Goal: Task Accomplishment & Management: Manage account settings

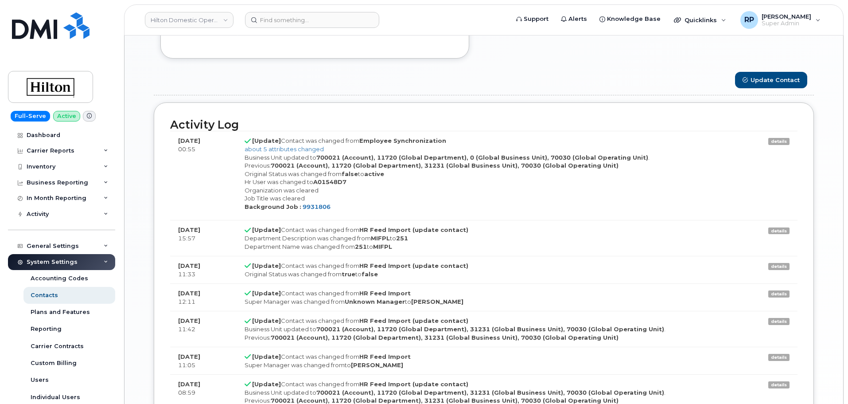
scroll to position [26, 0]
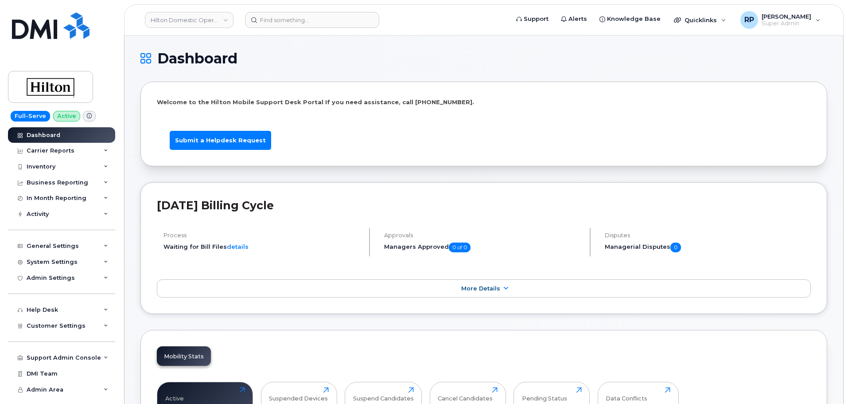
scroll to position [1265, 0]
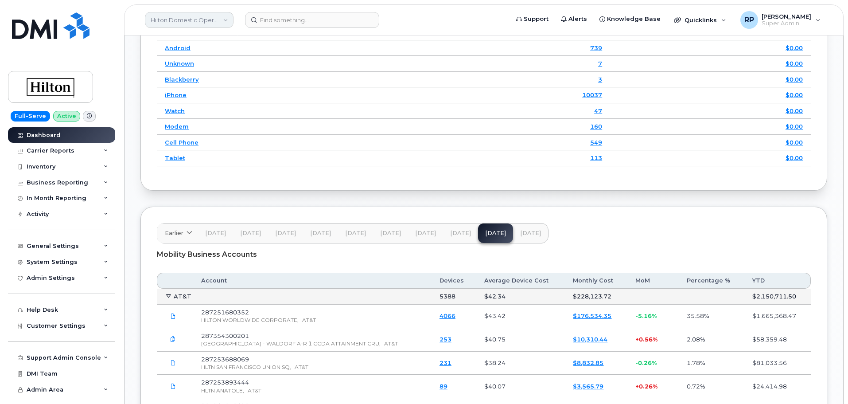
click at [182, 21] on link "Hilton Domestic Operating Company Inc" at bounding box center [189, 20] width 89 height 16
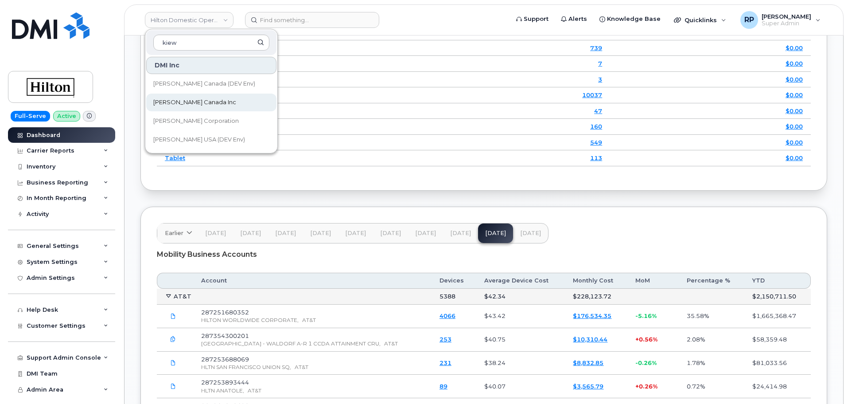
type input "kiew"
click at [184, 99] on span "Kiewit Canada Inc" at bounding box center [194, 102] width 83 height 9
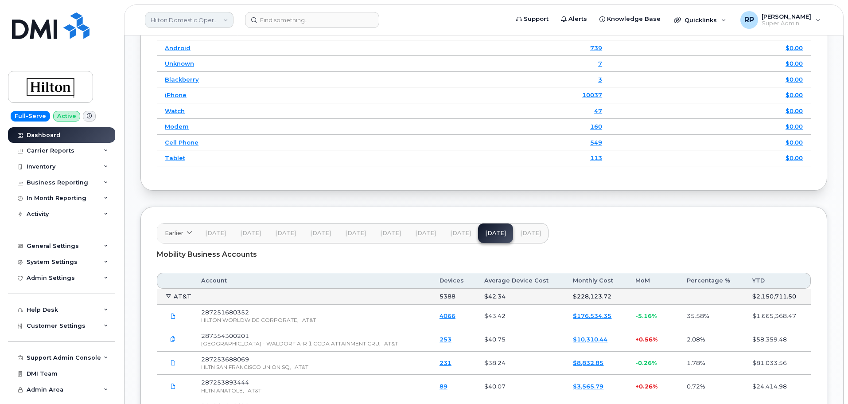
click at [183, 19] on link "Hilton Domestic Operating Company Inc" at bounding box center [189, 20] width 89 height 16
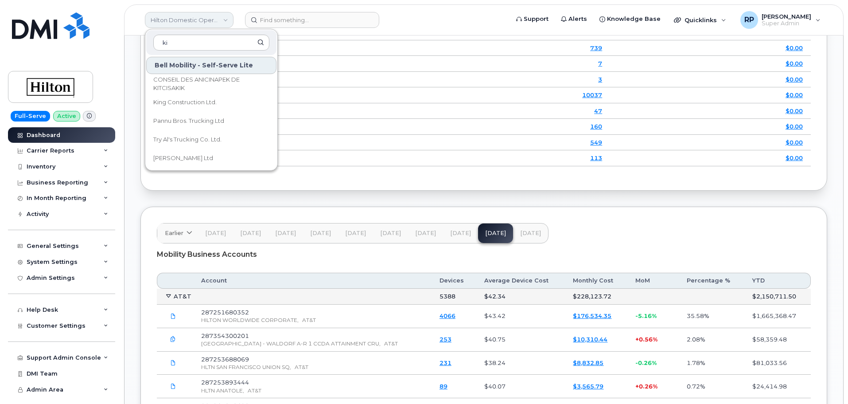
type input "kie"
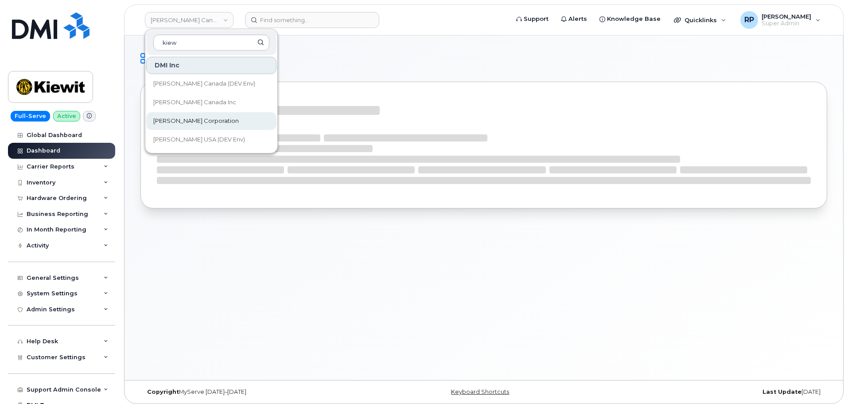
type input "kiew"
click at [191, 125] on span "[PERSON_NAME] Corporation" at bounding box center [196, 121] width 86 height 9
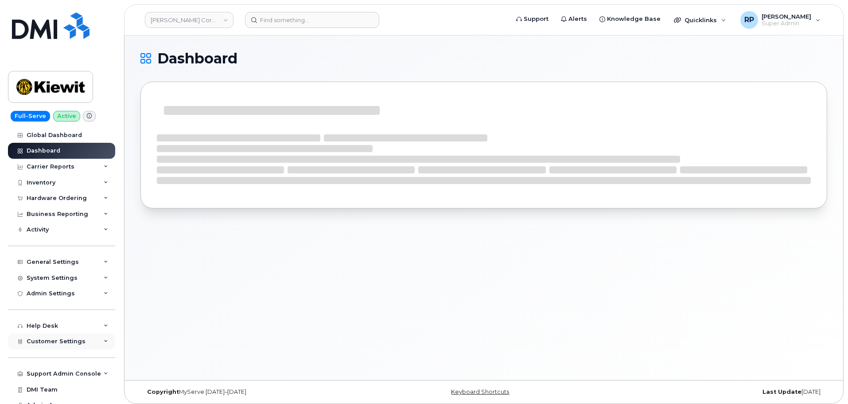
click at [71, 340] on span "Customer Settings" at bounding box center [56, 341] width 59 height 7
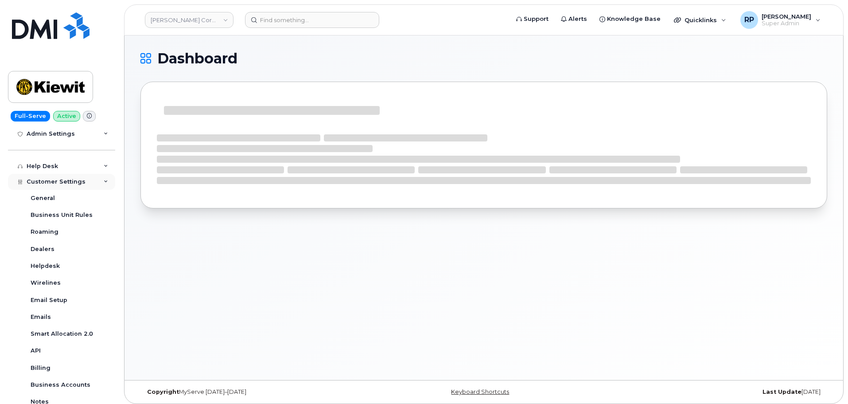
scroll to position [222, 0]
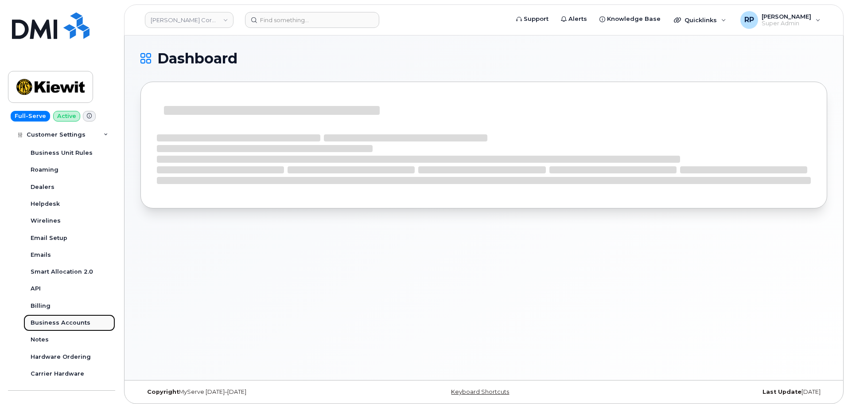
click at [71, 324] on div "Business Accounts" at bounding box center [61, 323] width 60 height 8
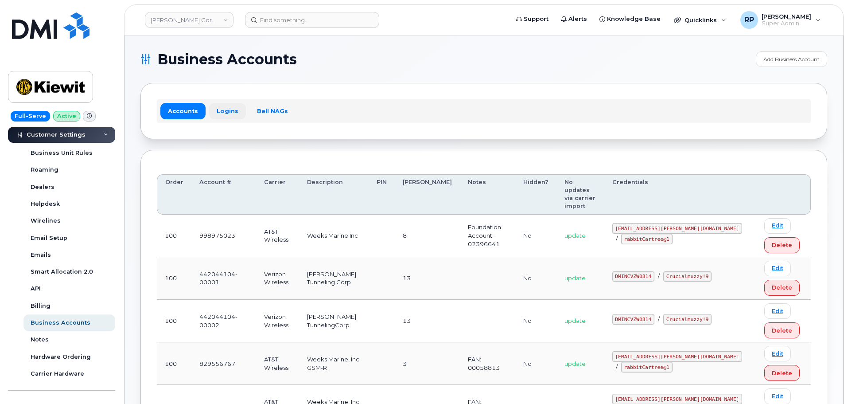
click at [226, 117] on link "Logins" at bounding box center [227, 111] width 37 height 16
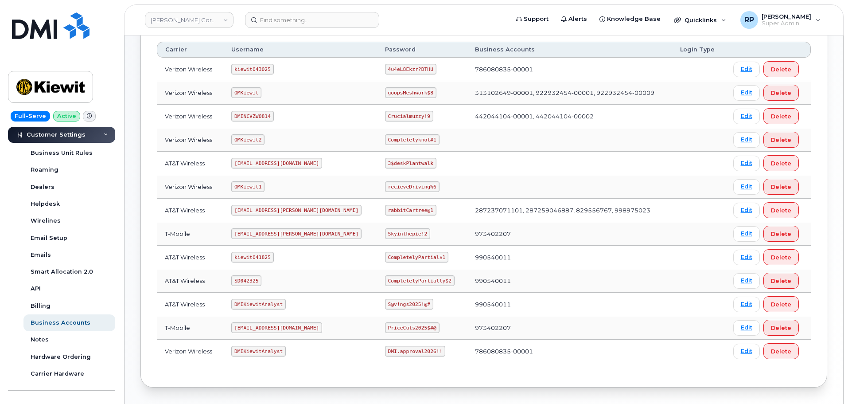
scroll to position [148, 0]
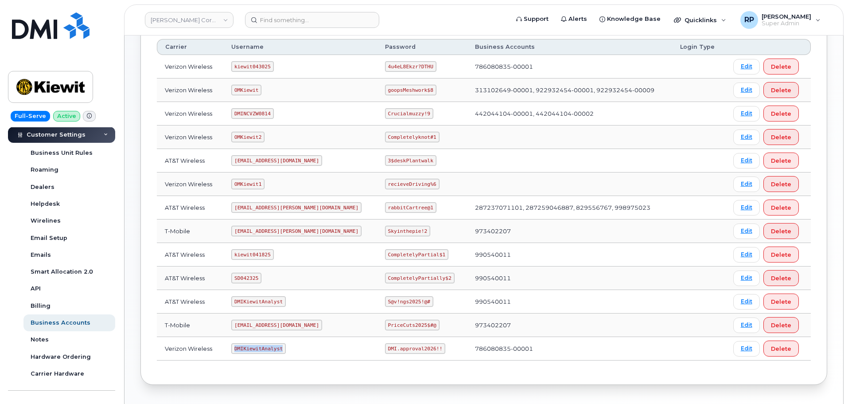
drag, startPoint x: 241, startPoint y: 349, endPoint x: 286, endPoint y: 353, distance: 44.9
click at [286, 353] on code "DMIKiewitAnalyst" at bounding box center [258, 348] width 55 height 11
copy code "DMIKiewitAnalyst"
drag, startPoint x: 239, startPoint y: 113, endPoint x: 269, endPoint y: 115, distance: 29.8
click at [281, 115] on td "DMINCVZW0814" at bounding box center [300, 113] width 154 height 23
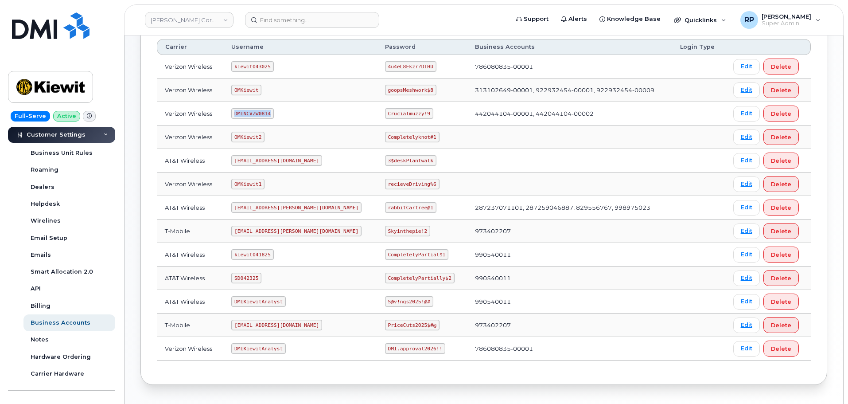
copy code "DMINCVZW0814"
drag, startPoint x: 365, startPoint y: 114, endPoint x: 405, endPoint y: 113, distance: 39.5
click at [405, 113] on td "Crucialmuzzy!9" at bounding box center [422, 113] width 90 height 23
copy code "Crucialmuzzy!9"
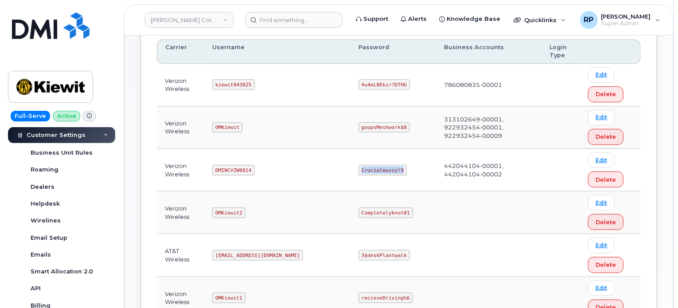
scroll to position [222, 0]
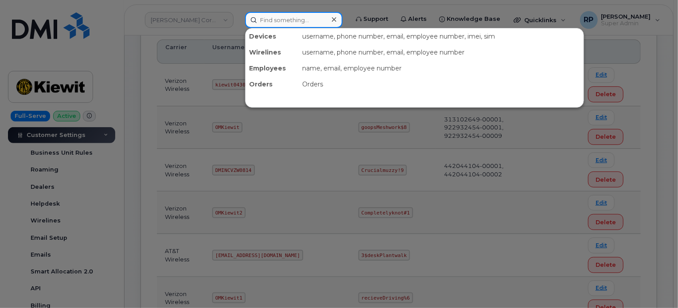
click at [308, 25] on input at bounding box center [294, 20] width 98 height 16
paste input "614 214 9919"
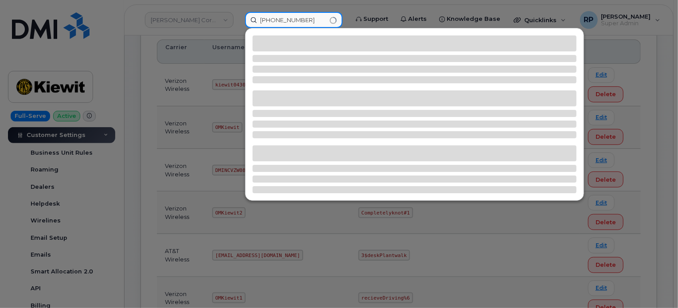
click at [273, 18] on input "614 214 9919" at bounding box center [294, 20] width 98 height 16
type input "6142149919"
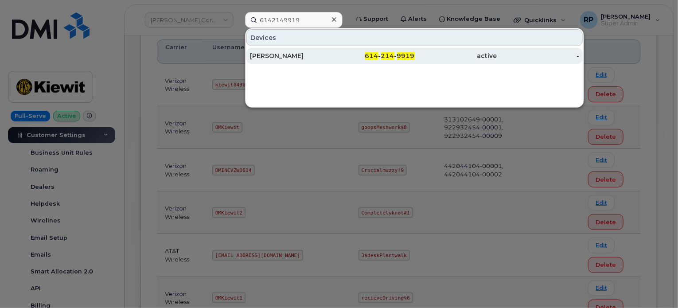
click at [288, 57] on div "RYAN VISOR" at bounding box center [291, 55] width 82 height 9
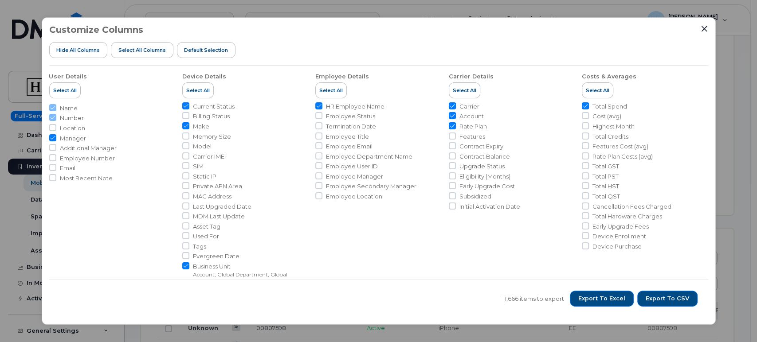
scroll to position [27, 0]
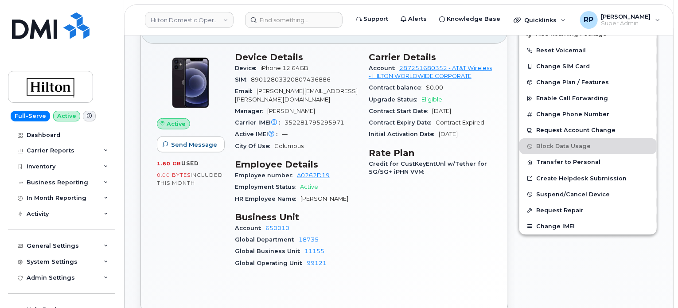
scroll to position [295, 0]
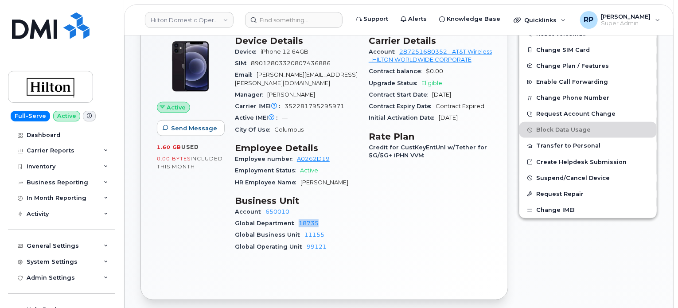
drag, startPoint x: 297, startPoint y: 215, endPoint x: 344, endPoint y: 214, distance: 47.0
click at [344, 218] on div "Global Department 18735" at bounding box center [296, 224] width 123 height 12
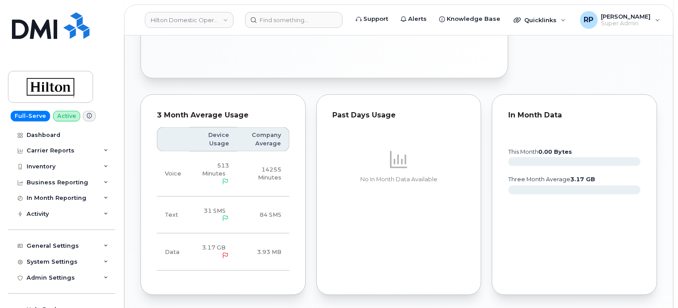
scroll to position [665, 0]
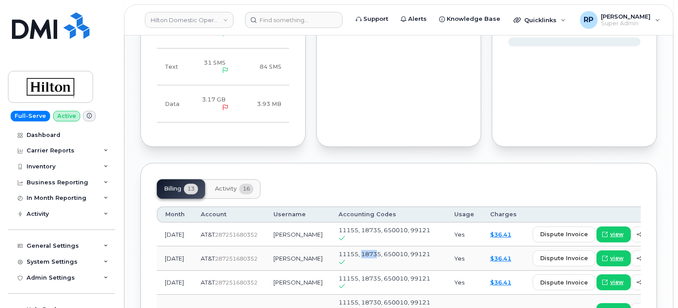
drag, startPoint x: 331, startPoint y: 240, endPoint x: 348, endPoint y: 235, distance: 17.8
click at [348, 251] on span "11155, 18735, 650010, 99121" at bounding box center [385, 254] width 92 height 7
drag, startPoint x: 330, startPoint y: 257, endPoint x: 357, endPoint y: 270, distance: 30.1
click at [356, 271] on td "11155, 18735, 650010, 99121" at bounding box center [389, 283] width 116 height 24
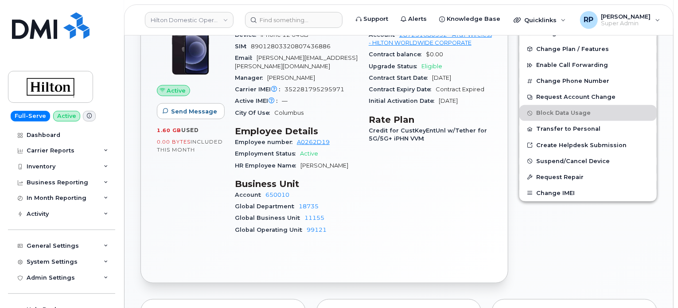
scroll to position [295, 0]
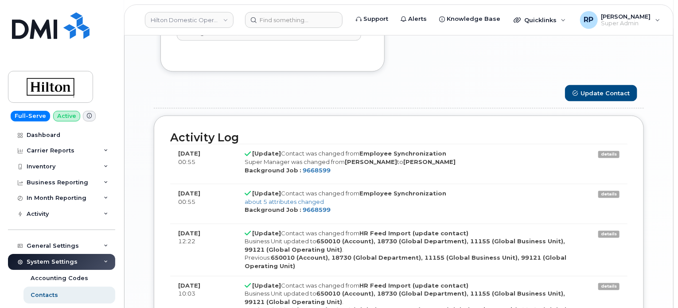
scroll to position [800, 0]
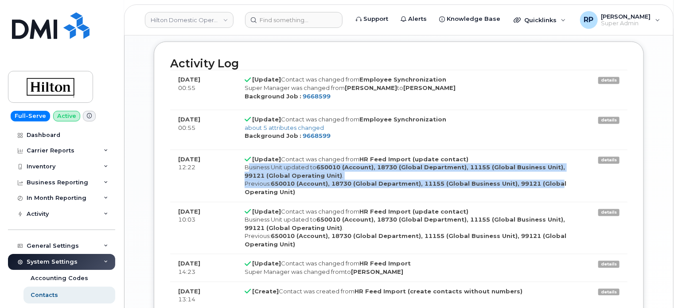
drag, startPoint x: 250, startPoint y: 166, endPoint x: 552, endPoint y: 180, distance: 302.1
click at [552, 180] on div "Business Unit updated to 650010 (Account), 18730 (Global Department), 11155 (Gl…" at bounding box center [414, 180] width 338 height 33
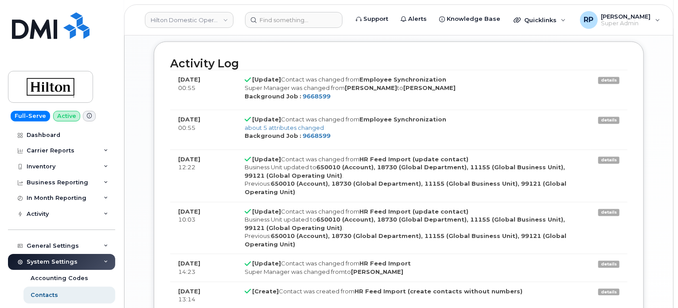
click at [447, 202] on td "[Update] Contact was changed from HR Feed Import (update contact) Business Unit…" at bounding box center [414, 228] width 354 height 52
click at [279, 126] on link "about 5 attributes changed" at bounding box center [284, 128] width 79 height 7
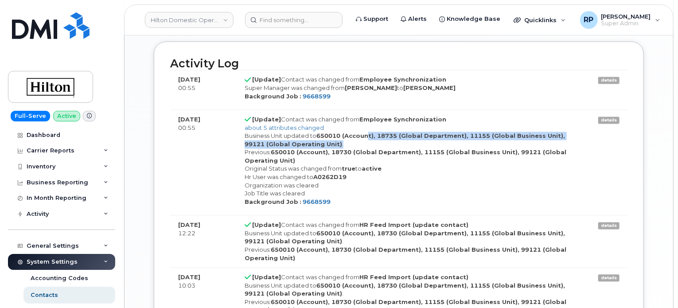
drag, startPoint x: 369, startPoint y: 132, endPoint x: 488, endPoint y: 138, distance: 119.8
click at [488, 138] on div "Business Unit updated to 650010 (Account), 18735 (Global Department), 11155 (Gl…" at bounding box center [414, 165] width 338 height 66
click at [486, 139] on div "Business Unit updated to 650010 (Account), 18735 (Global Department), 11155 (Gl…" at bounding box center [414, 165] width 338 height 66
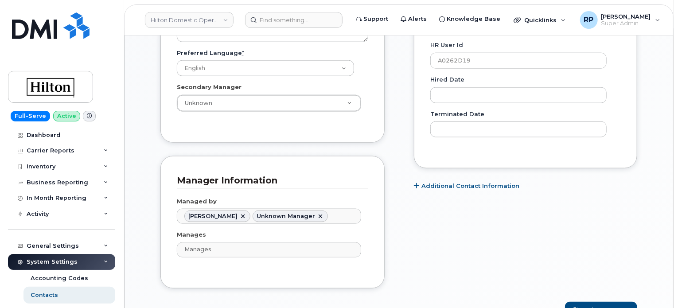
scroll to position [356, 0]
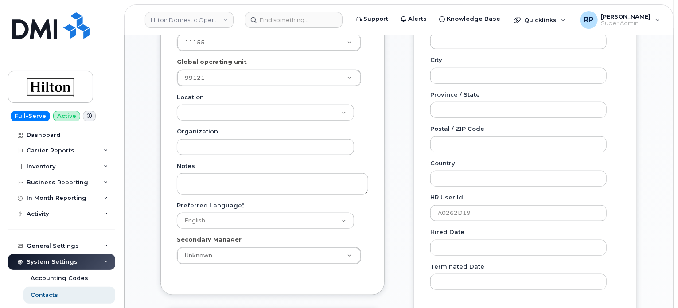
click at [138, 183] on div "Special Contacts Employee Details Lines of Service General Name * Ryan Visor Pr…" at bounding box center [399, 282] width 549 height 1206
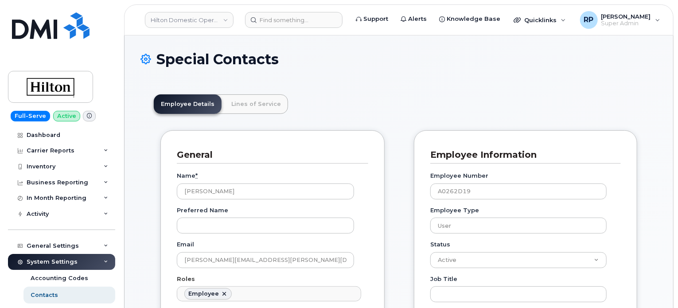
click at [423, 108] on header "Employee Details Lines of Service" at bounding box center [399, 104] width 490 height 20
click at [425, 108] on header "Employee Details Lines of Service" at bounding box center [399, 104] width 490 height 20
click at [420, 96] on header "Employee Details Lines of Service" at bounding box center [399, 104] width 490 height 20
click at [405, 108] on header "Employee Details Lines of Service" at bounding box center [399, 104] width 490 height 20
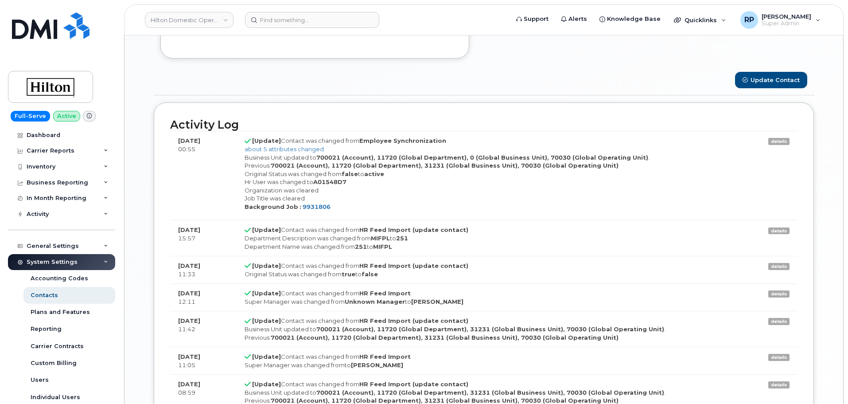
scroll to position [26, 0]
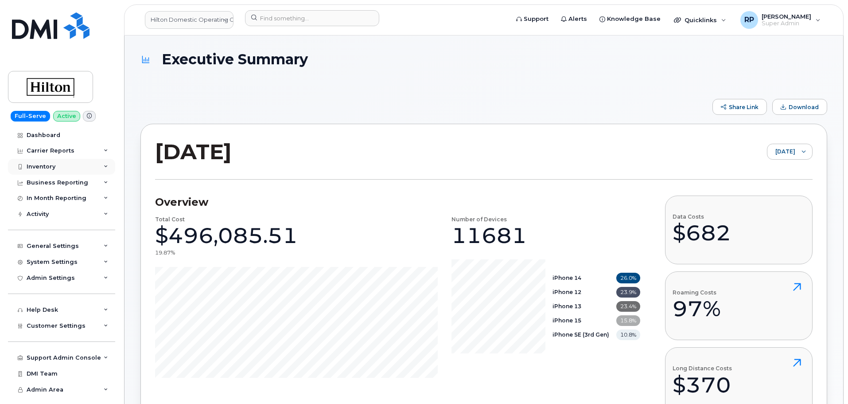
click at [52, 160] on div "Inventory" at bounding box center [61, 167] width 107 height 16
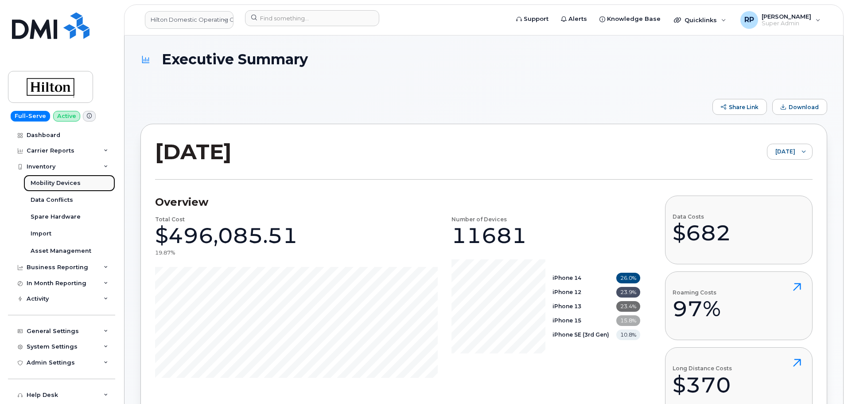
click at [51, 182] on div "Mobility Devices" at bounding box center [56, 183] width 50 height 8
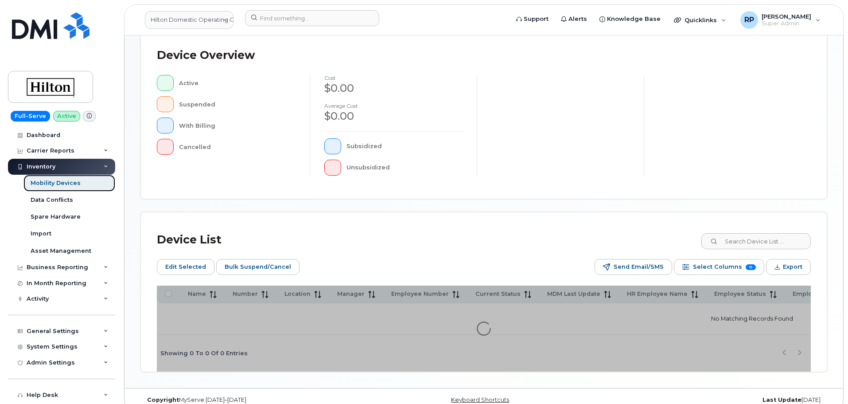
scroll to position [224, 0]
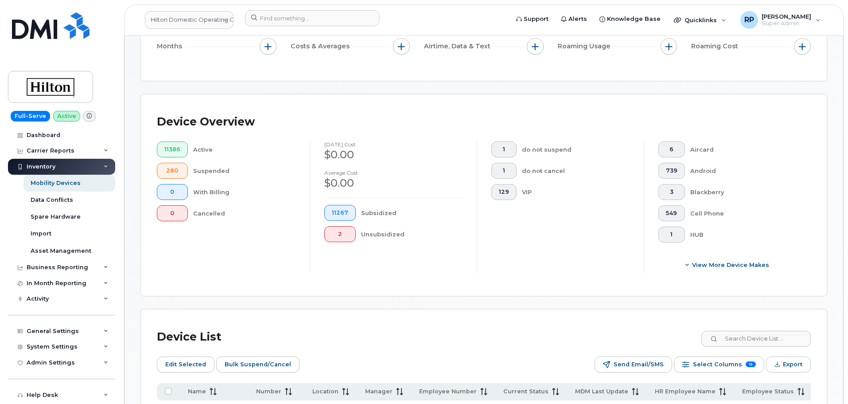
scroll to position [314, 0]
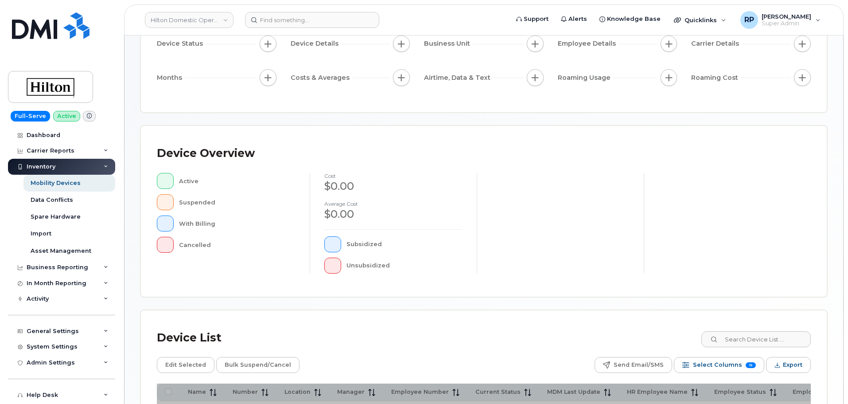
scroll to position [74, 0]
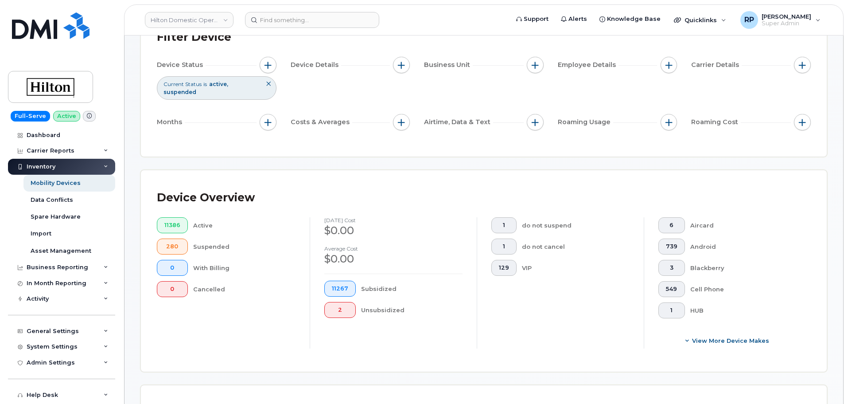
click at [224, 332] on div "11386 Active 280 Suspended 0 With Billing 0 Cancelled" at bounding box center [226, 282] width 167 height 131
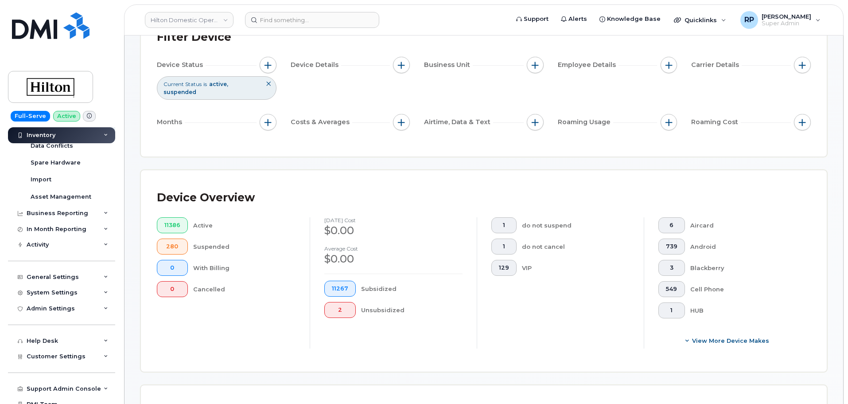
scroll to position [74, 0]
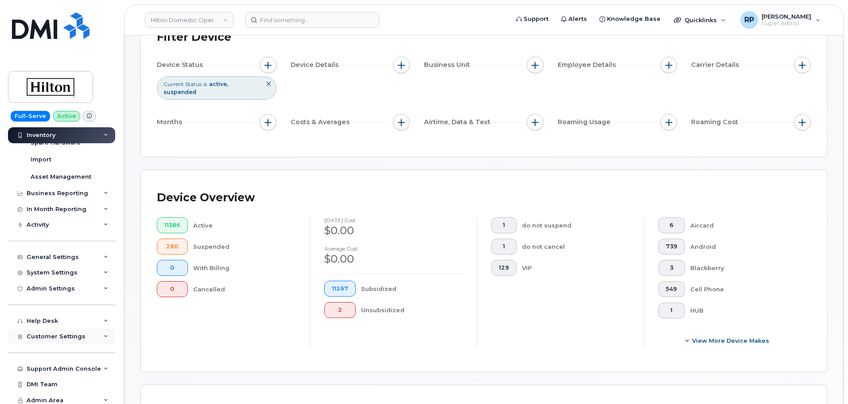
click at [72, 335] on span "Customer Settings" at bounding box center [56, 336] width 59 height 7
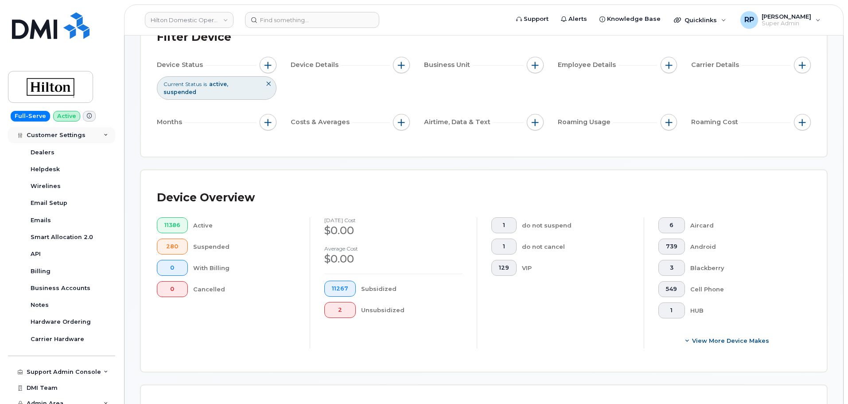
scroll to position [332, 0]
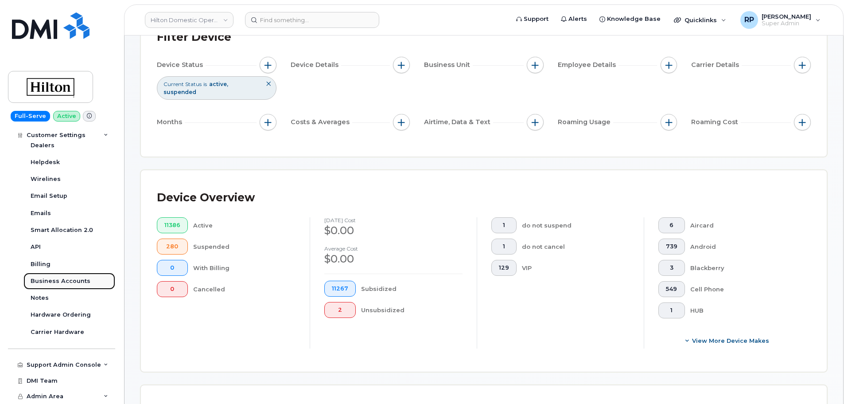
click at [66, 282] on div "Business Accounts" at bounding box center [61, 281] width 60 height 8
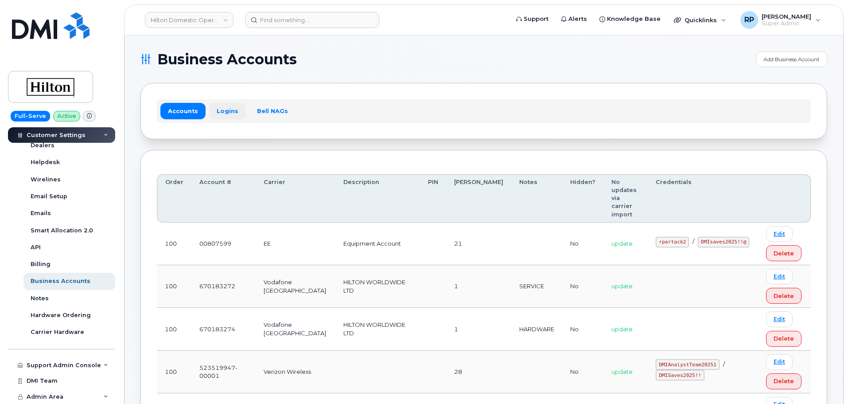
click at [217, 115] on link "Logins" at bounding box center [227, 111] width 37 height 16
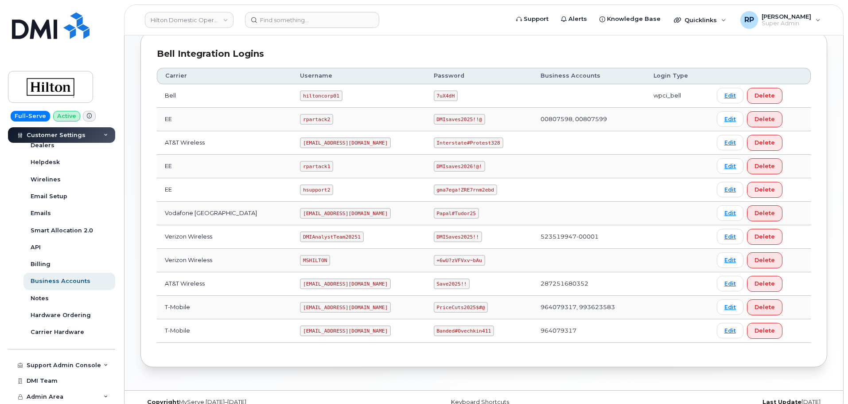
scroll to position [229, 0]
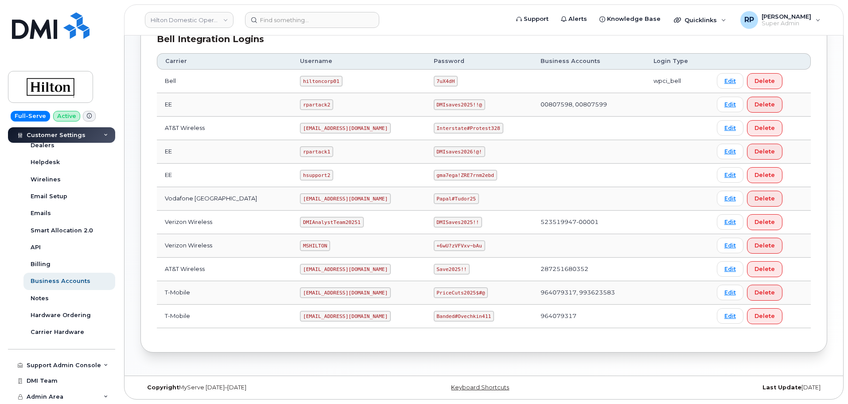
drag, startPoint x: 289, startPoint y: 293, endPoint x: 389, endPoint y: 293, distance: 99.3
click at [389, 293] on td "[EMAIL_ADDRESS][DOMAIN_NAME]" at bounding box center [358, 292] width 133 height 23
copy code "[EMAIL_ADDRESS][DOMAIN_NAME]"
drag, startPoint x: 427, startPoint y: 292, endPoint x: 480, endPoint y: 293, distance: 52.8
click at [480, 293] on td "PriceCuts2025$#@" at bounding box center [479, 292] width 107 height 23
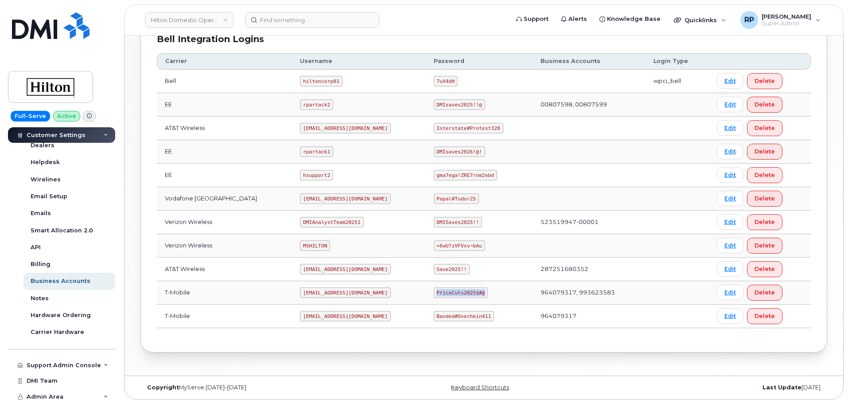
copy code "PriceCuts2025$#@"
drag, startPoint x: 290, startPoint y: 293, endPoint x: 341, endPoint y: 288, distance: 51.6
click at [386, 294] on td "[EMAIL_ADDRESS][DOMAIN_NAME]" at bounding box center [358, 292] width 133 height 23
copy code "[EMAIL_ADDRESS][DOMAIN_NAME]"
drag, startPoint x: 300, startPoint y: 270, endPoint x: 377, endPoint y: 268, distance: 77.1
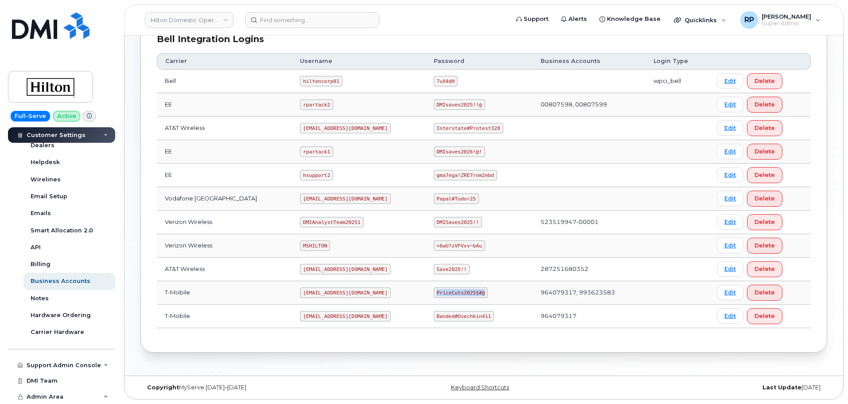
click at [377, 268] on td "[EMAIL_ADDRESS][DOMAIN_NAME]" at bounding box center [358, 268] width 133 height 23
copy code "[EMAIL_ADDRESS][DOMAIN_NAME]"
drag, startPoint x: 431, startPoint y: 269, endPoint x: 463, endPoint y: 266, distance: 32.5
click at [463, 266] on td "Save2025!!" at bounding box center [479, 268] width 107 height 23
copy code "Save2025!!"
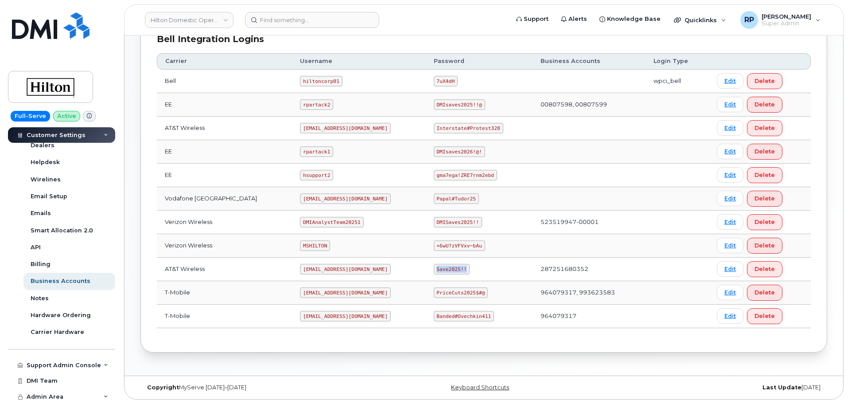
drag, startPoint x: 291, startPoint y: 270, endPoint x: 383, endPoint y: 269, distance: 91.7
click at [383, 269] on td "[EMAIL_ADDRESS][DOMAIN_NAME]" at bounding box center [358, 268] width 133 height 23
copy code "[EMAIL_ADDRESS][DOMAIN_NAME]"
drag, startPoint x: 429, startPoint y: 267, endPoint x: 474, endPoint y: 267, distance: 44.8
click at [474, 267] on td "Save2025!!" at bounding box center [479, 268] width 107 height 23
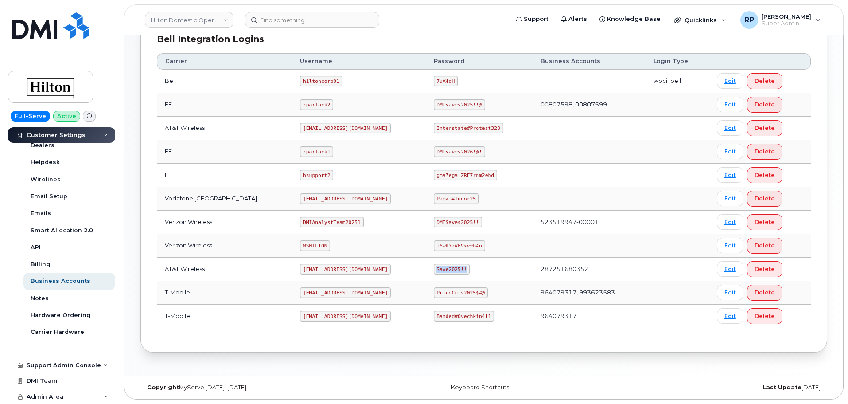
copy code "Save2025!!"
